Goal: Information Seeking & Learning: Learn about a topic

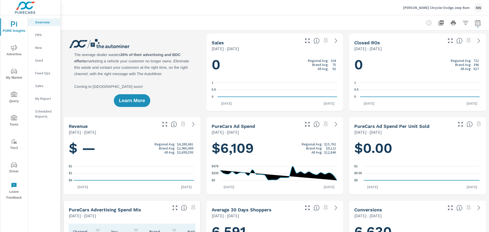
scroll to position [0, 0]
click at [17, 55] on span "Advertise" at bounding box center [14, 51] width 24 height 12
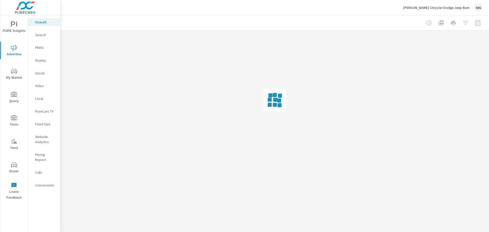
click at [39, 47] on p "PMAX" at bounding box center [45, 47] width 21 height 5
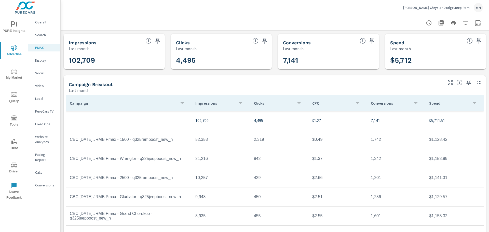
click at [40, 86] on p "Video" at bounding box center [45, 85] width 21 height 5
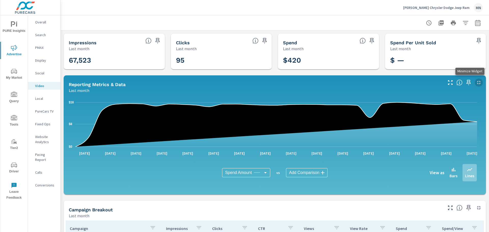
click at [476, 83] on icon "button" at bounding box center [479, 82] width 6 height 6
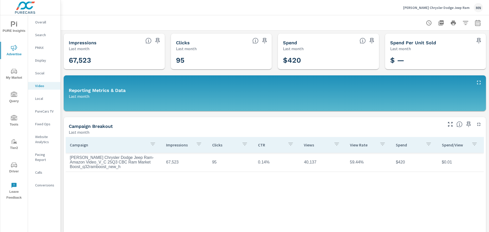
click at [39, 44] on nav "Overall Search PMAX Display Social Video Local PureCars TV Fixed Ops Website An…" at bounding box center [44, 105] width 32 height 181
click at [37, 49] on p "PMAX" at bounding box center [45, 47] width 21 height 5
